Goal: Navigation & Orientation: Understand site structure

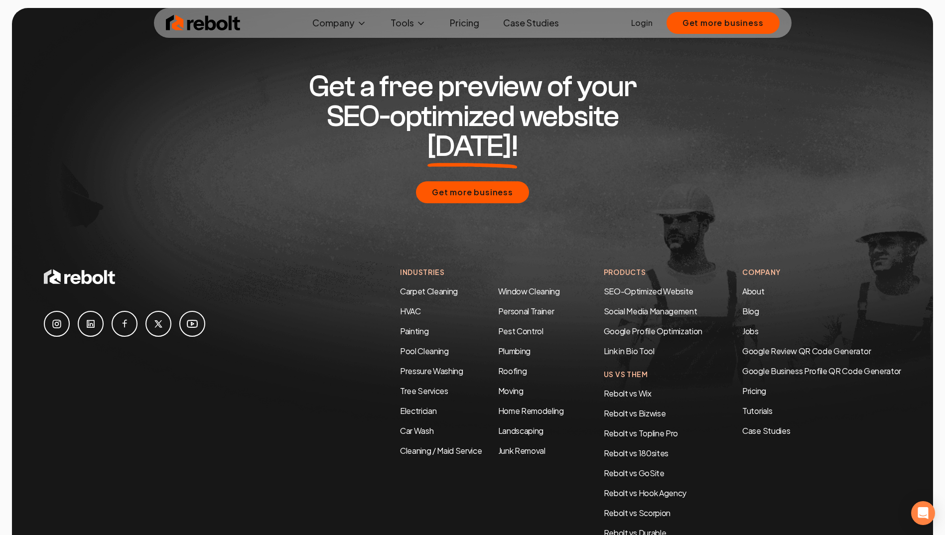
scroll to position [1856, 0]
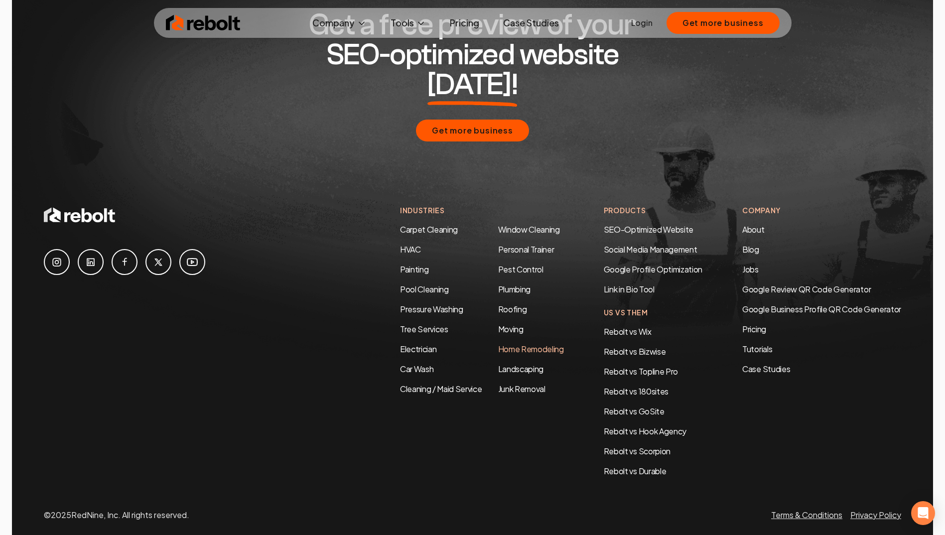
click at [520, 344] on link "Home Remodeling" at bounding box center [531, 349] width 66 height 10
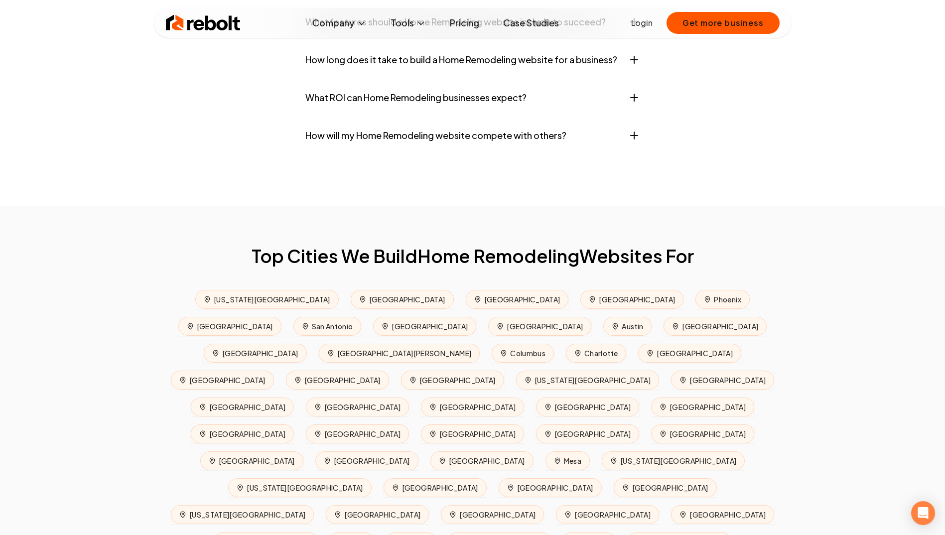
scroll to position [4284, 0]
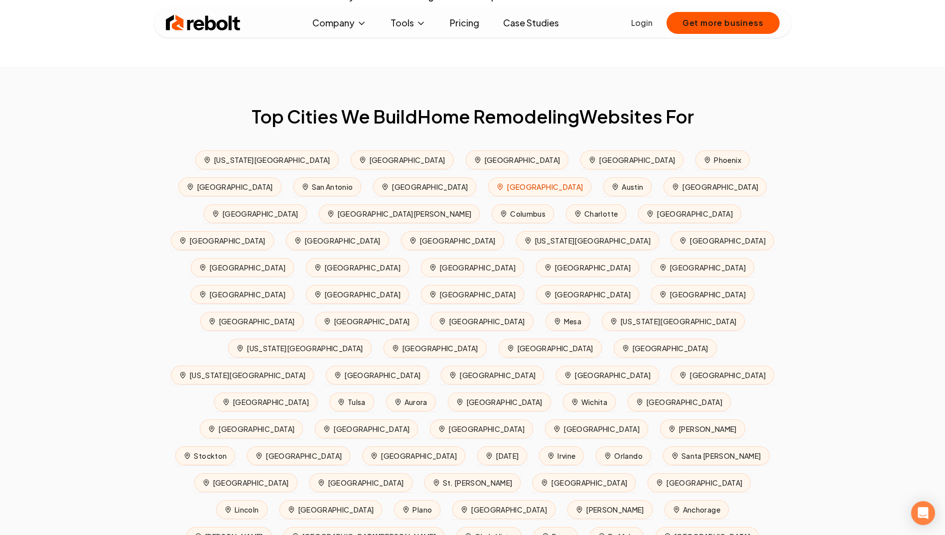
click at [488, 196] on span "Dallas" at bounding box center [539, 186] width 103 height 19
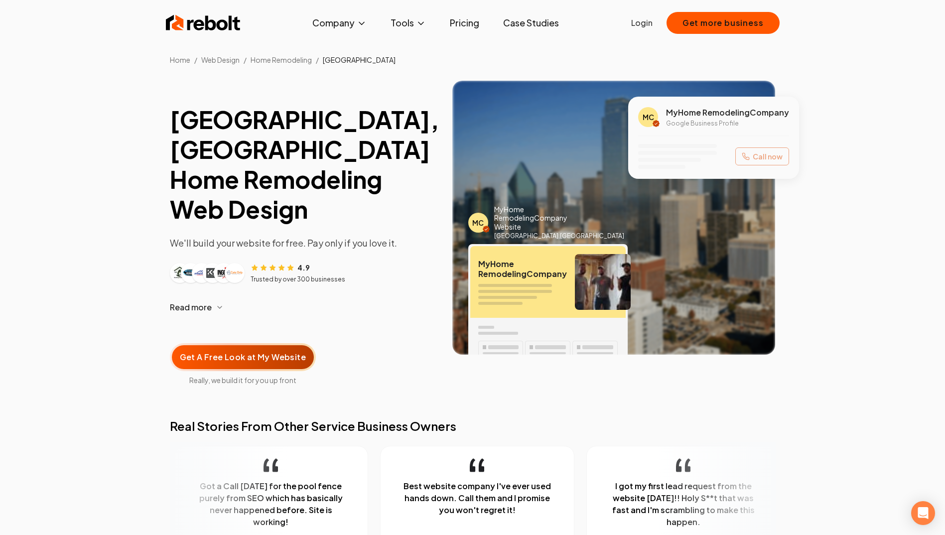
click at [519, 21] on link "Case Studies" at bounding box center [531, 23] width 72 height 20
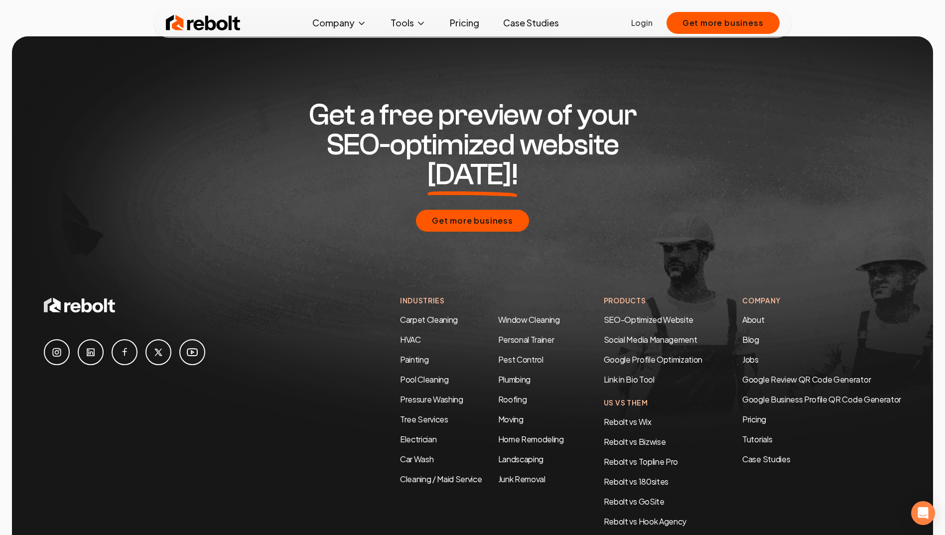
scroll to position [1993, 0]
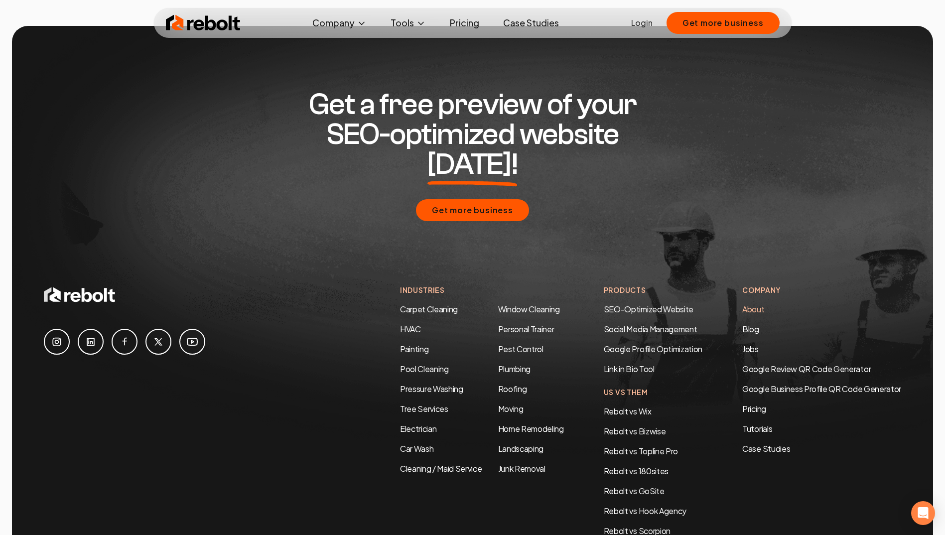
click at [748, 304] on link "About" at bounding box center [753, 309] width 22 height 10
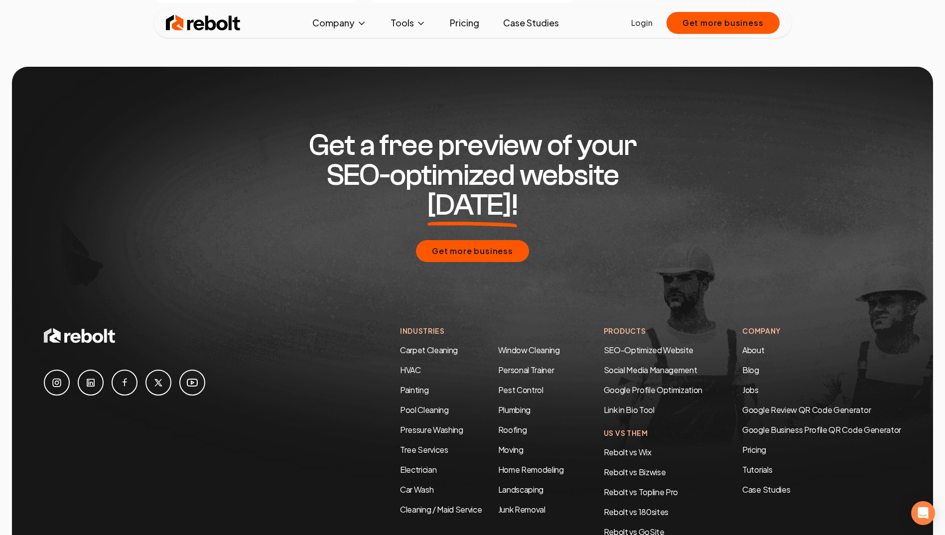
scroll to position [2939, 0]
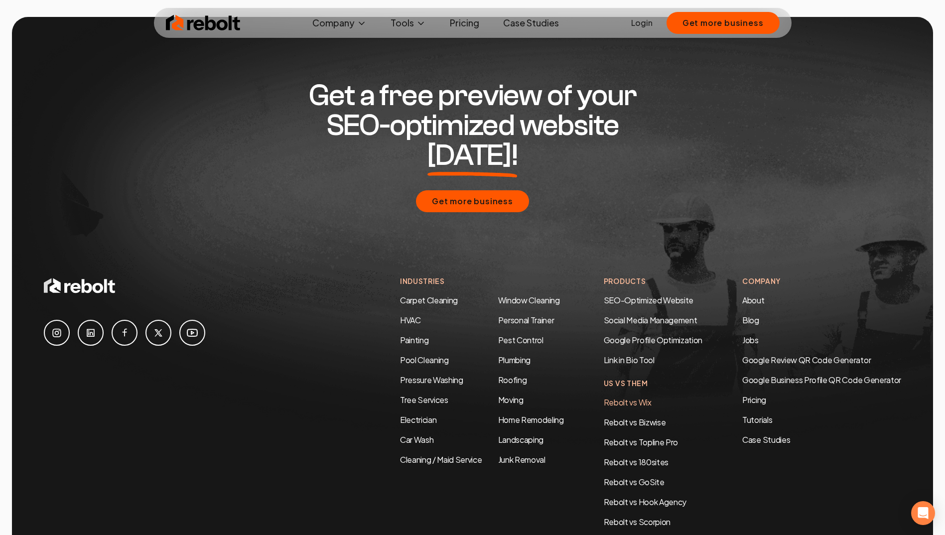
click at [625, 397] on link "Rebolt vs Wix" at bounding box center [628, 402] width 48 height 10
click at [755, 295] on link "About" at bounding box center [753, 300] width 22 height 10
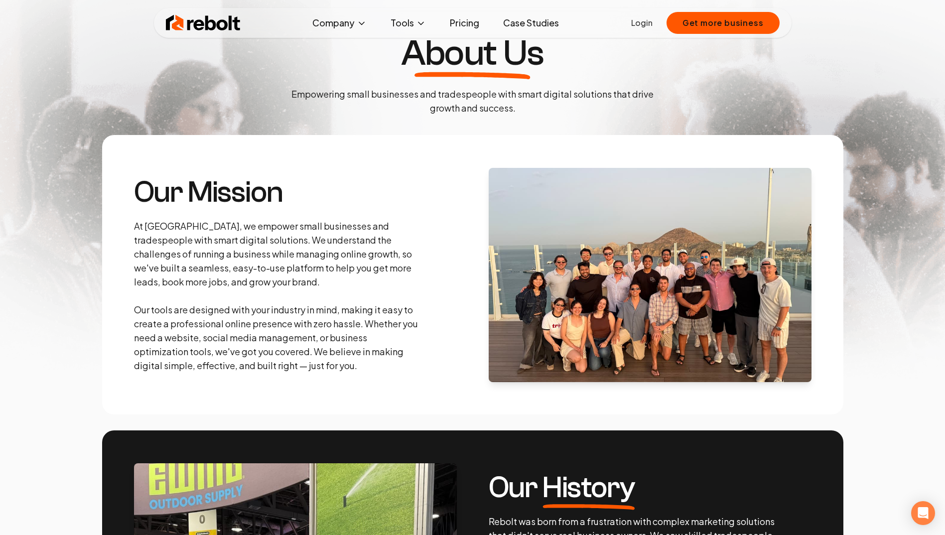
scroll to position [0, 0]
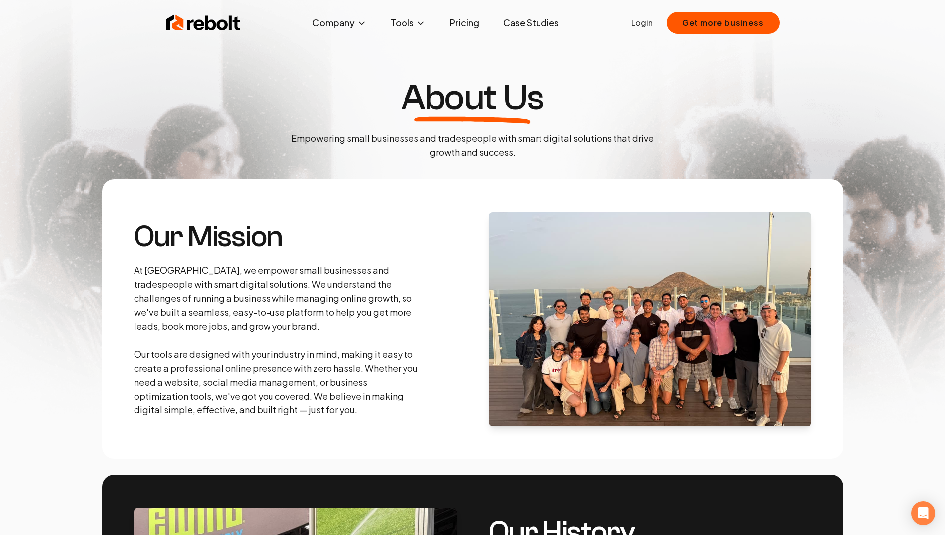
click at [218, 24] on img at bounding box center [203, 23] width 75 height 20
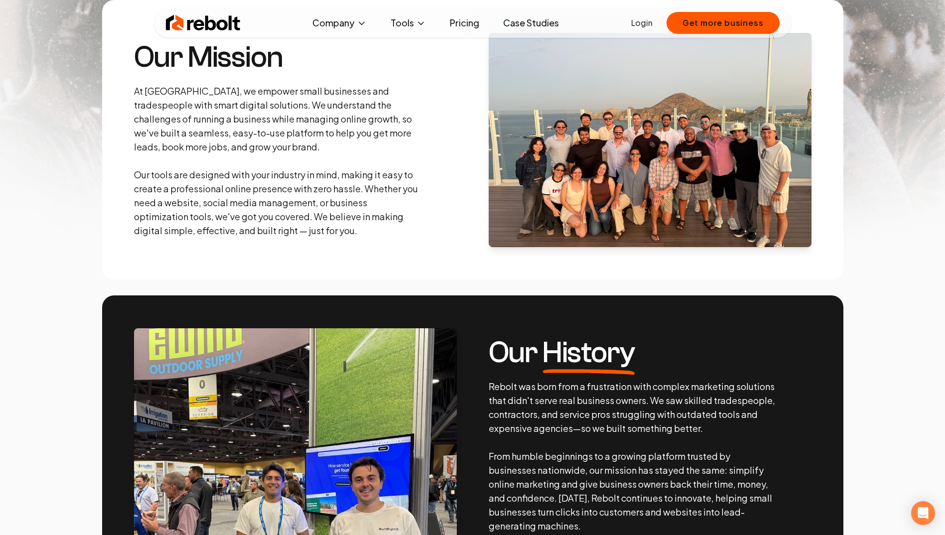
scroll to position [50, 0]
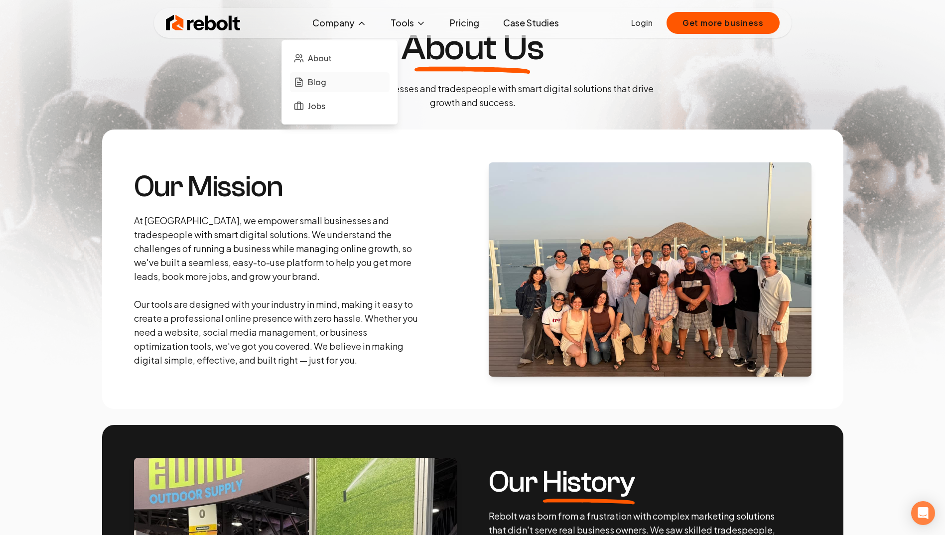
click at [317, 84] on span "Blog" at bounding box center [317, 82] width 18 height 12
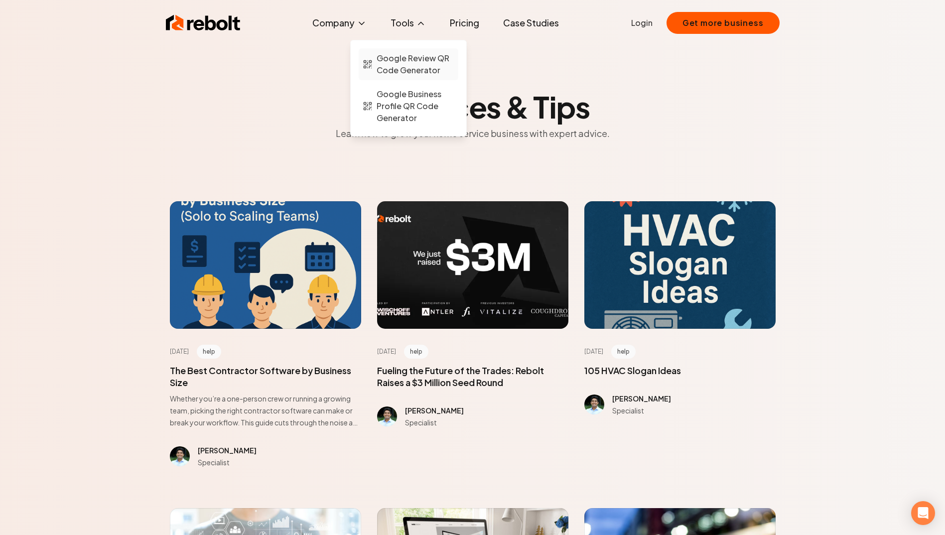
click at [412, 60] on span "Google Review QR Code Generator" at bounding box center [416, 64] width 78 height 24
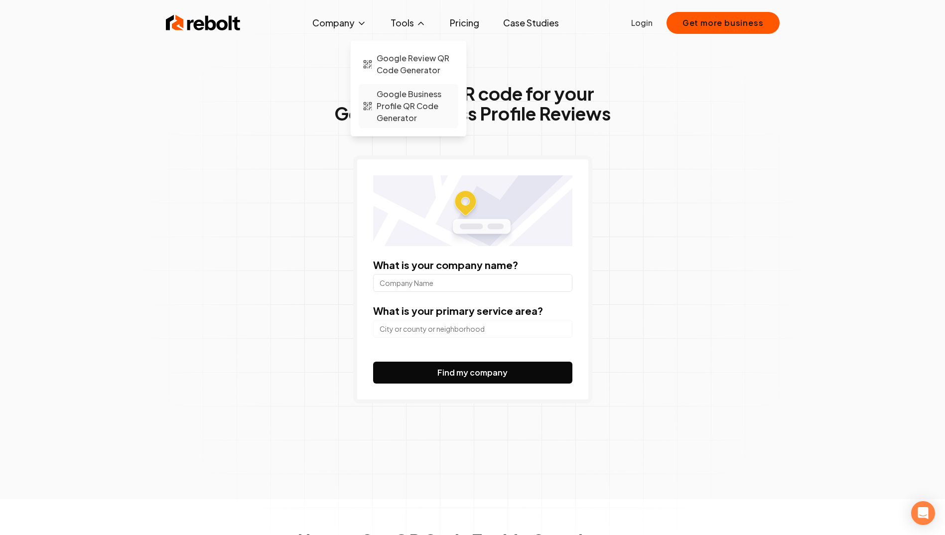
click at [413, 107] on span "Google Business Profile QR Code Generator" at bounding box center [416, 106] width 78 height 36
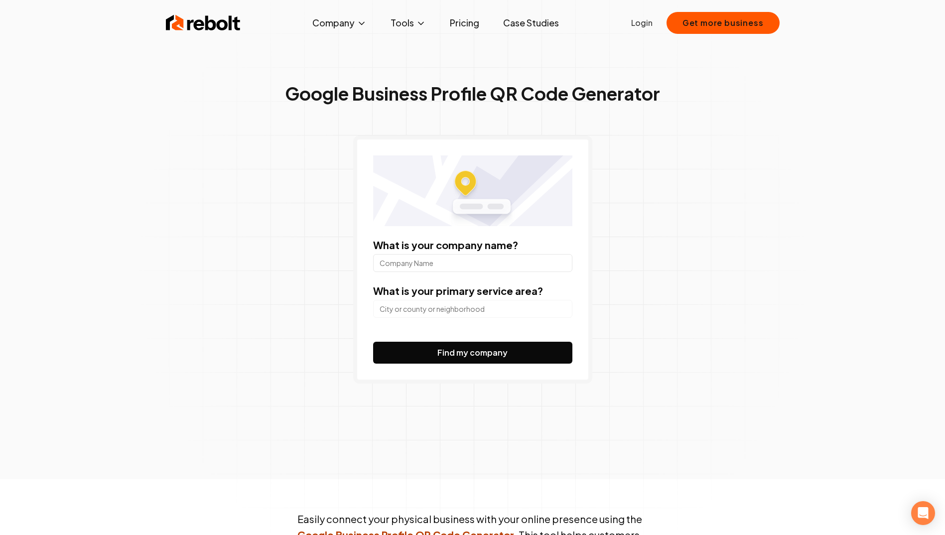
click at [469, 24] on link "Pricing" at bounding box center [464, 23] width 45 height 20
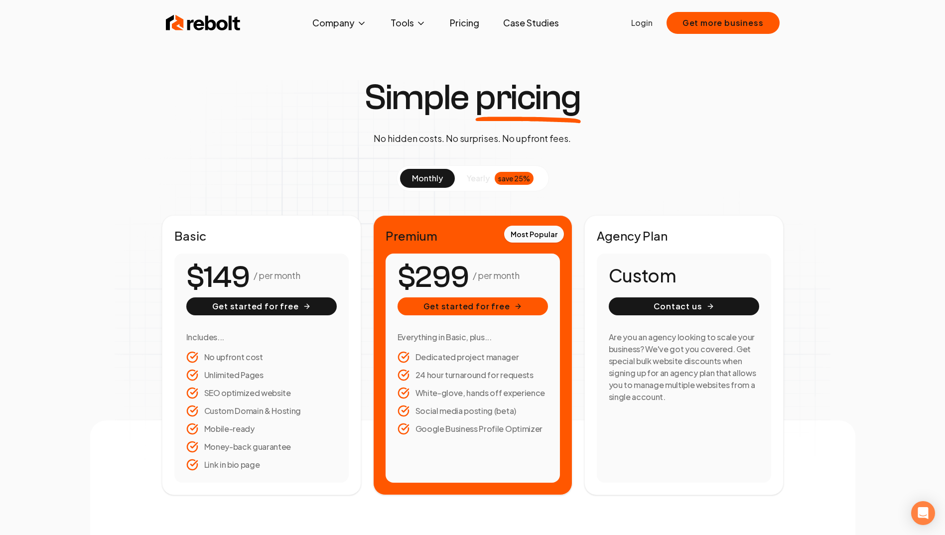
click at [473, 27] on link "Pricing" at bounding box center [464, 23] width 45 height 20
click at [539, 21] on link "Case Studies" at bounding box center [531, 23] width 72 height 20
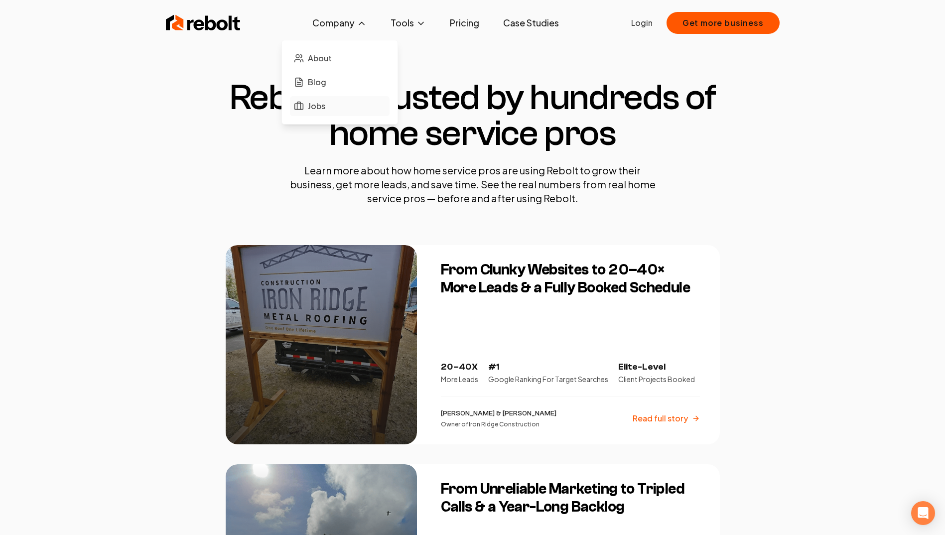
click at [314, 103] on span "Jobs" at bounding box center [316, 106] width 17 height 12
